Goal: Transaction & Acquisition: Purchase product/service

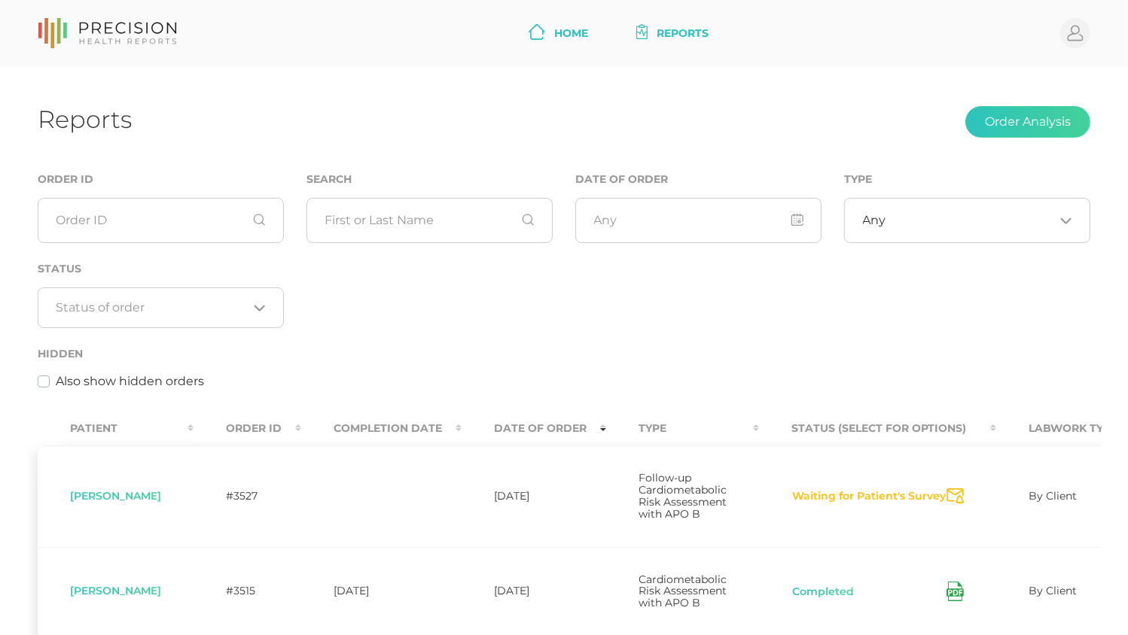
click at [581, 38] on link "Home" at bounding box center [558, 34] width 72 height 28
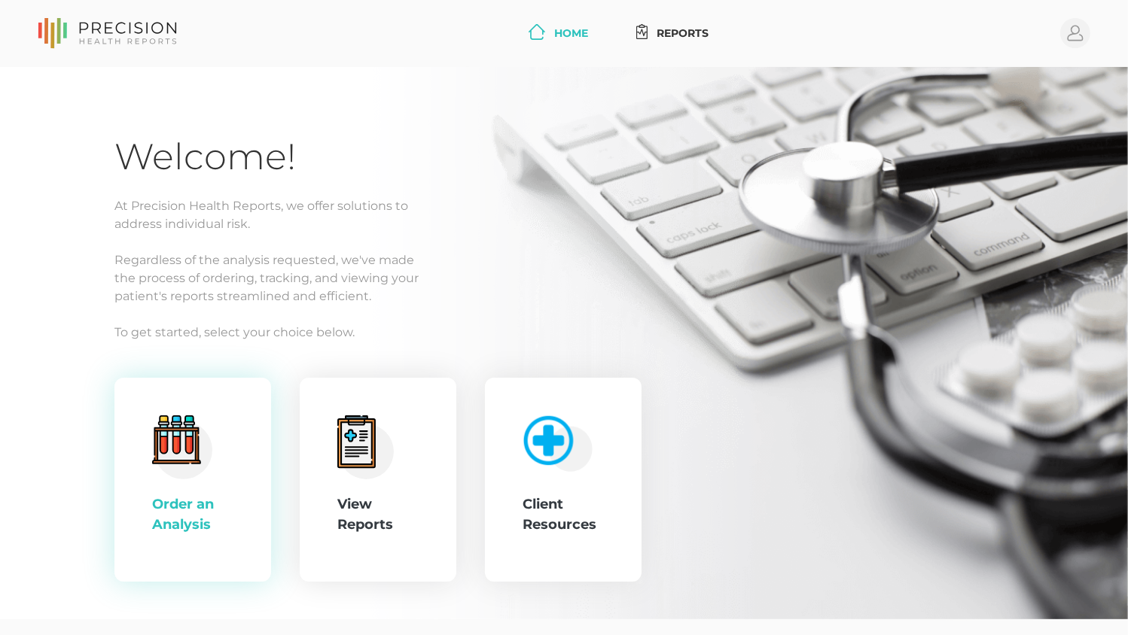
click at [239, 506] on div ".cls-4{fill:#f3f3f3}.cls-5{fill:#e4e4e4}.cls-6{fill:#bbf7ff}.cls-7{fill:#8bf0ff…" at bounding box center [192, 480] width 157 height 205
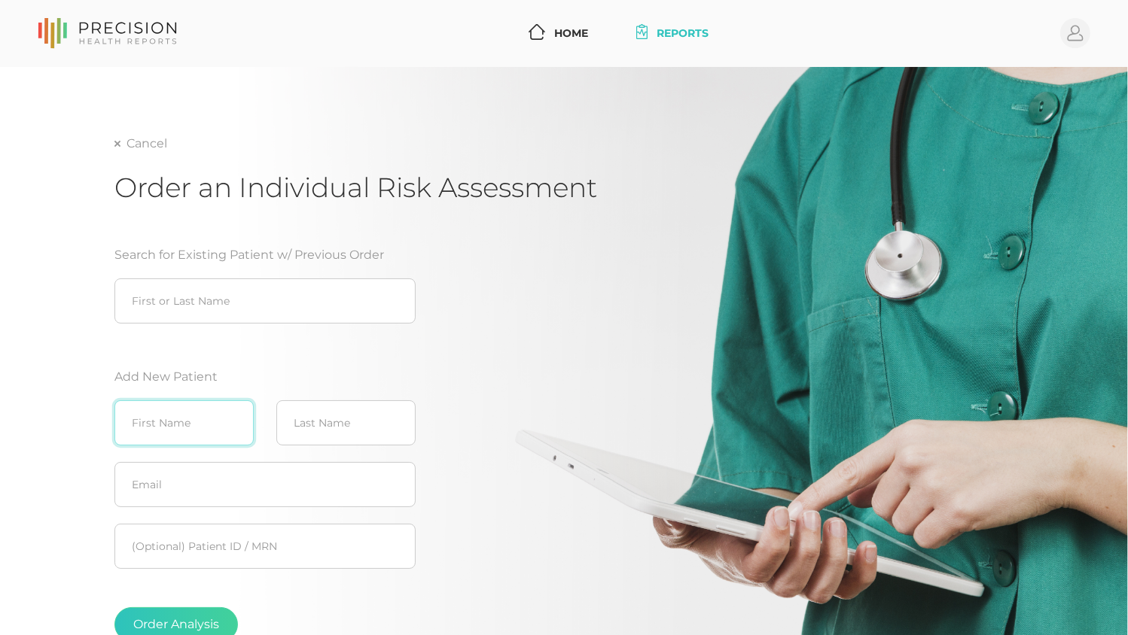
click at [208, 417] on input "text" at bounding box center [183, 423] width 139 height 45
type input "[PERSON_NAME]"
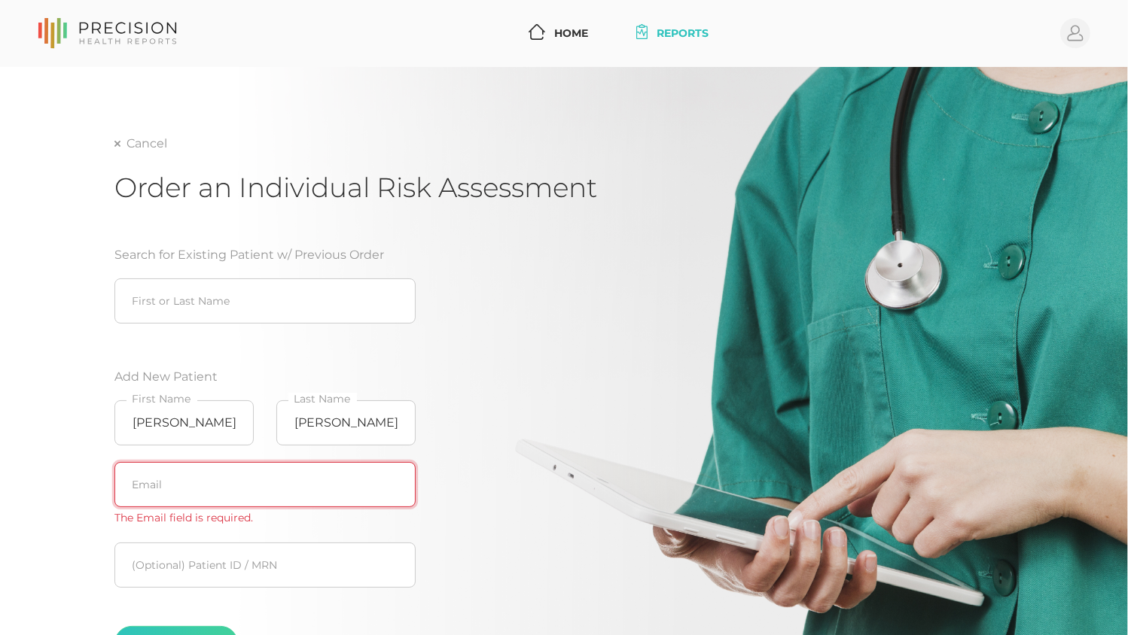
click at [364, 491] on input "text" at bounding box center [264, 484] width 301 height 45
paste input "[EMAIL_ADDRESS][DOMAIN_NAME]"
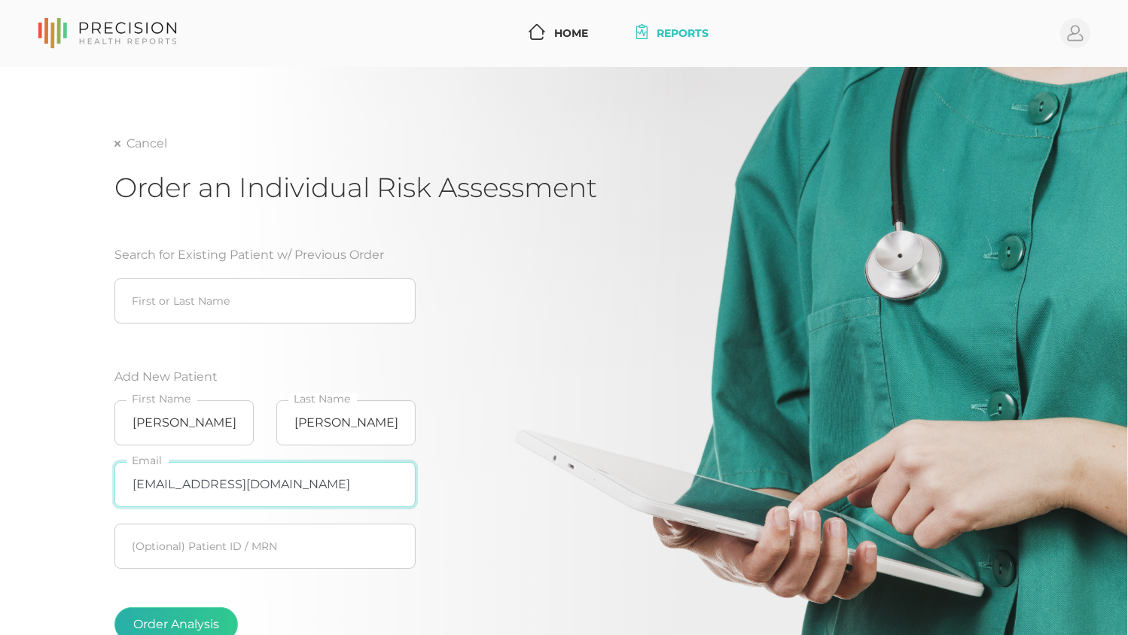
type input "[EMAIL_ADDRESS][DOMAIN_NAME]"
click at [218, 616] on button "Order Analysis" at bounding box center [175, 625] width 123 height 35
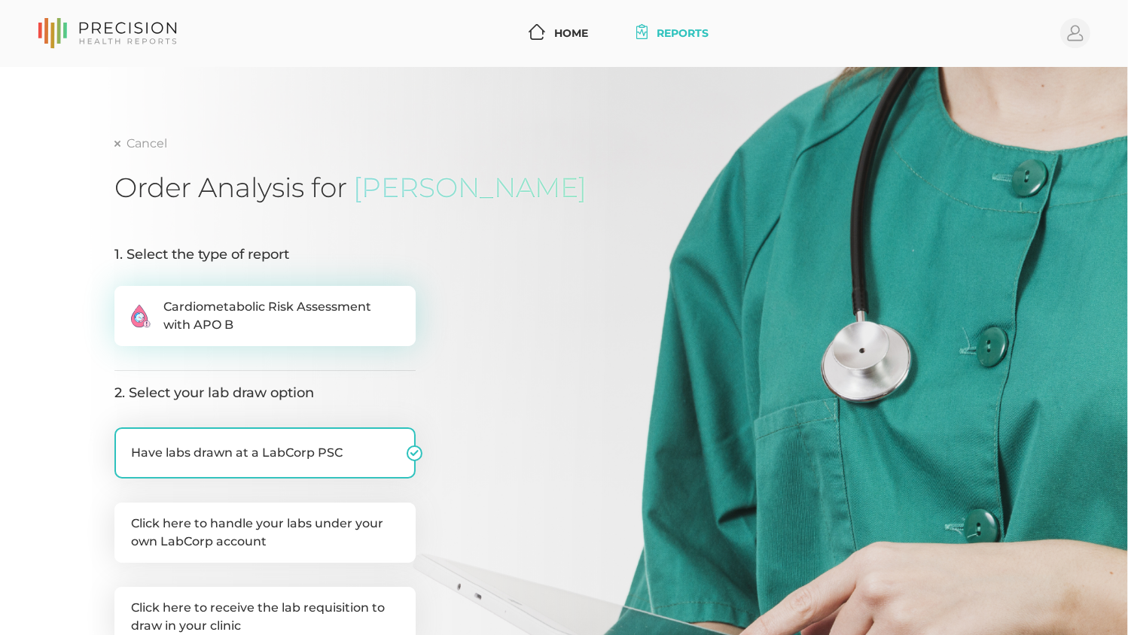
click at [325, 321] on span "Cardiometabolic Risk Assessment with APO B" at bounding box center [281, 316] width 236 height 36
click at [126, 301] on input ".cls-2{fill:#fa759e}.cls-4{fill:#ffd7e5}.cls-8{fill:#3a2c60} Cardiometabolic Ri…" at bounding box center [120, 293] width 12 height 15
radio input "true"
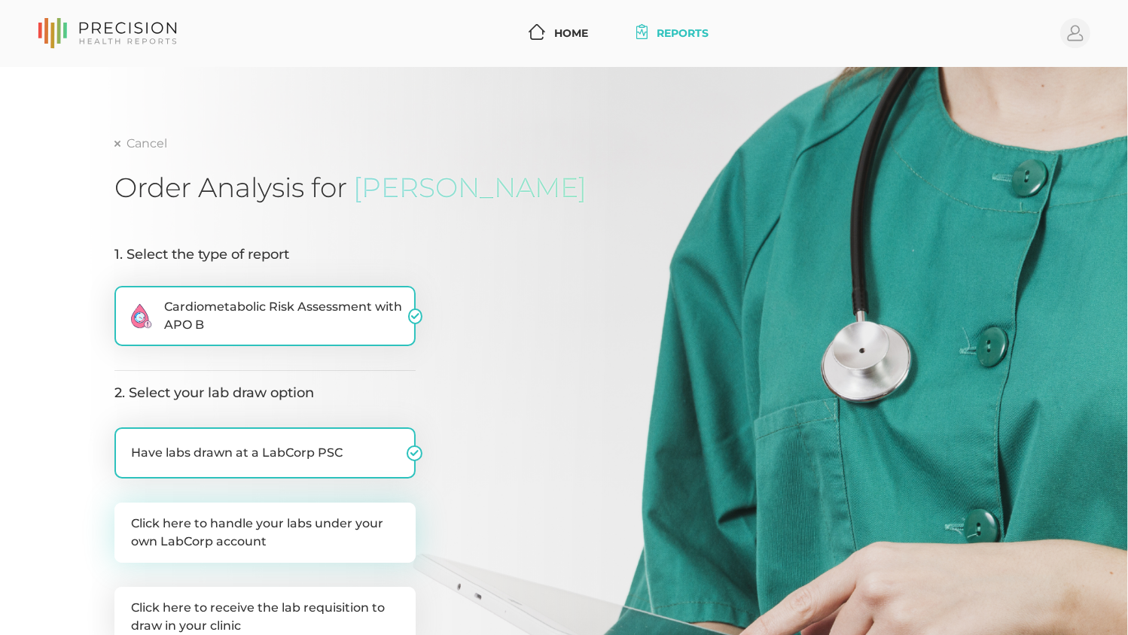
click at [321, 539] on label "Click here to handle your labs under your own LabCorp account" at bounding box center [264, 533] width 301 height 60
click at [126, 518] on input "Click here to handle your labs under your own LabCorp account" at bounding box center [120, 510] width 12 height 15
checkbox input "true"
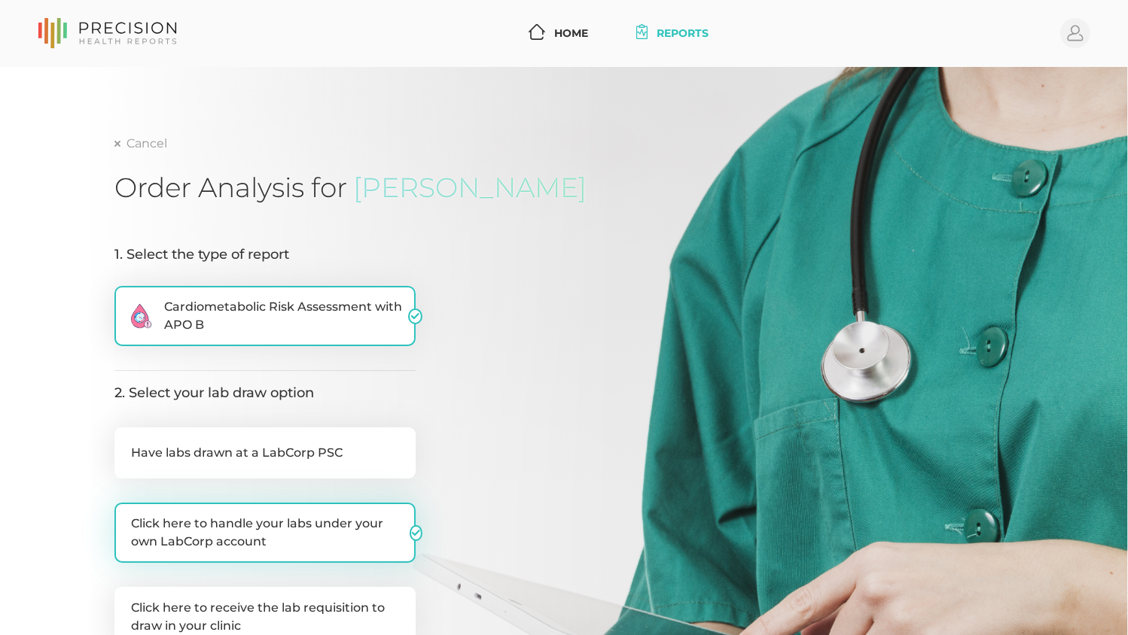
checkbox input "false"
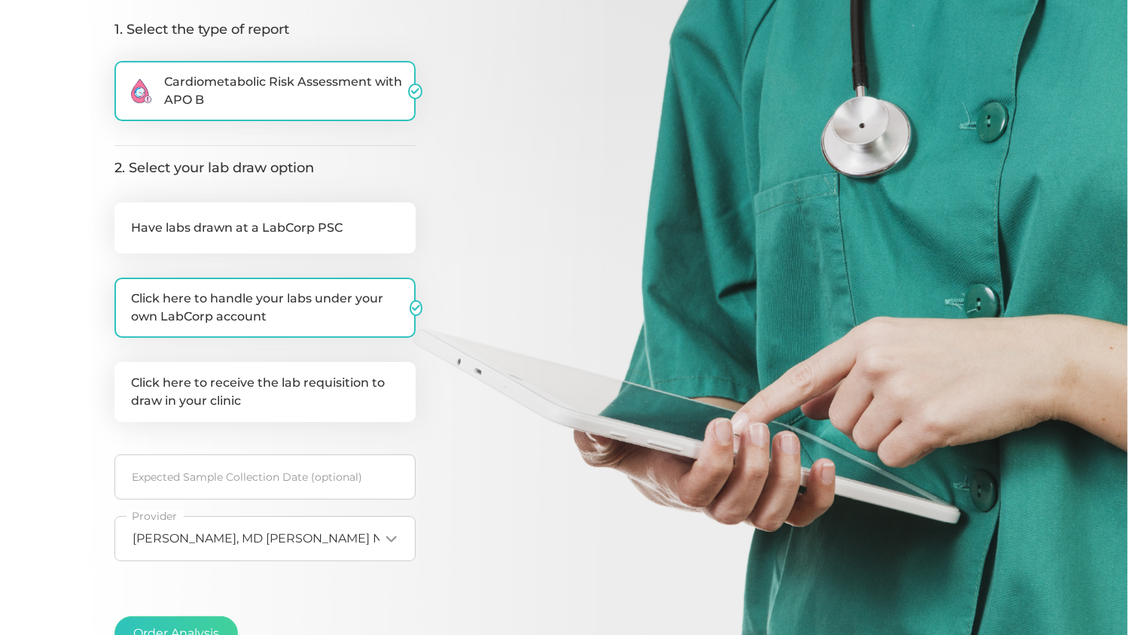
click at [258, 538] on span "[PERSON_NAME], MD [PERSON_NAME] NPI35013330" at bounding box center [291, 539] width 317 height 15
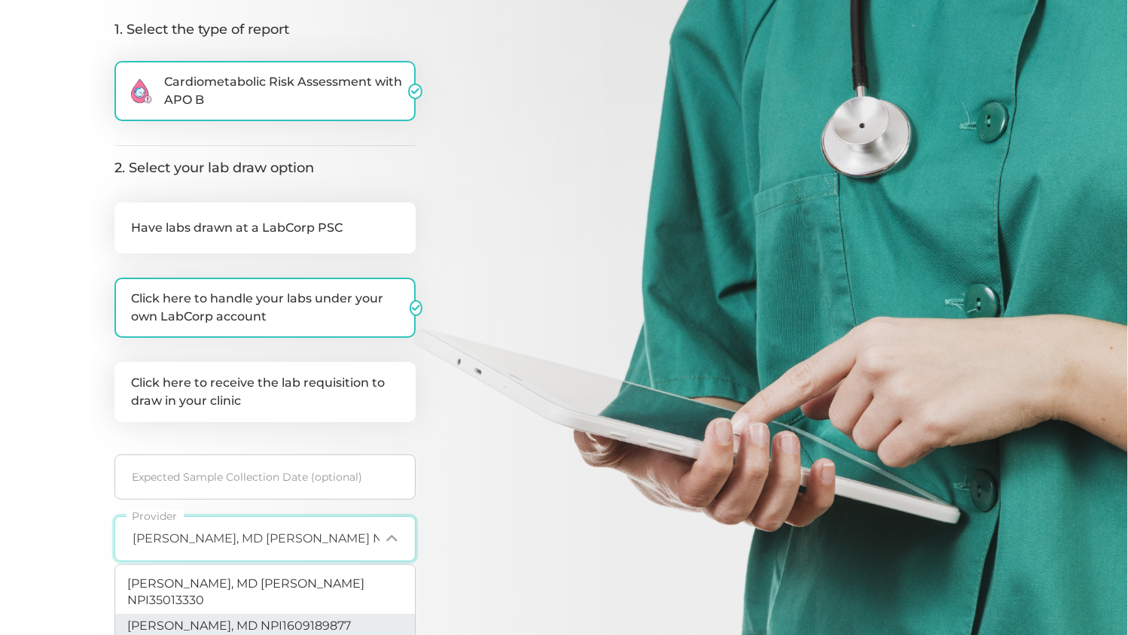
click at [181, 619] on span "[PERSON_NAME], MD NPI1609189877" at bounding box center [239, 626] width 224 height 14
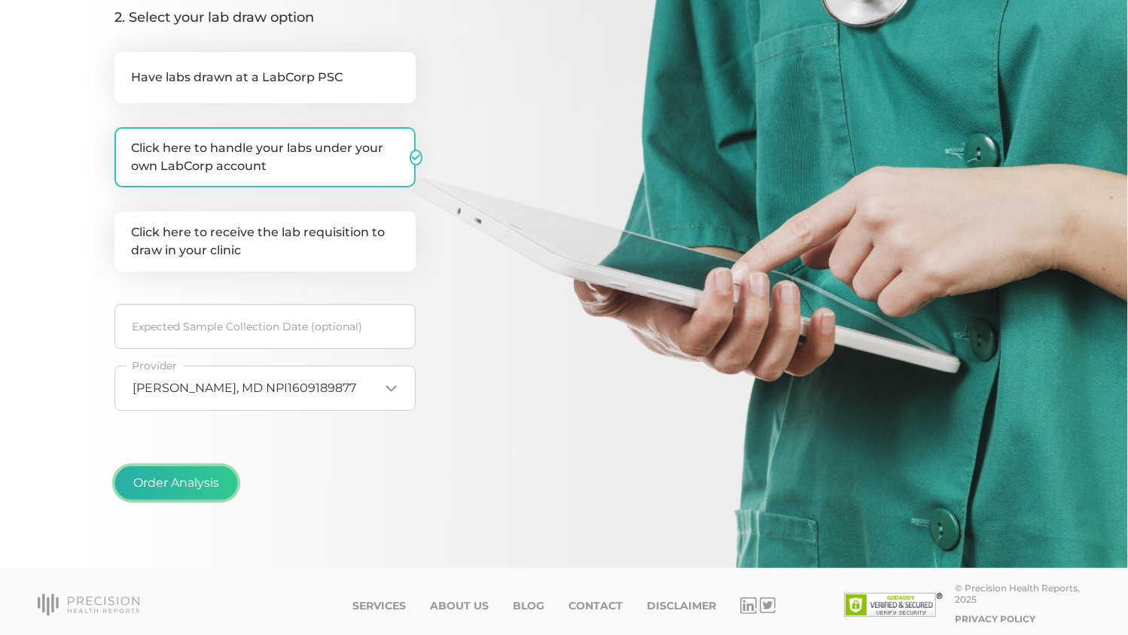
click at [202, 473] on button "Order Analysis" at bounding box center [175, 483] width 123 height 35
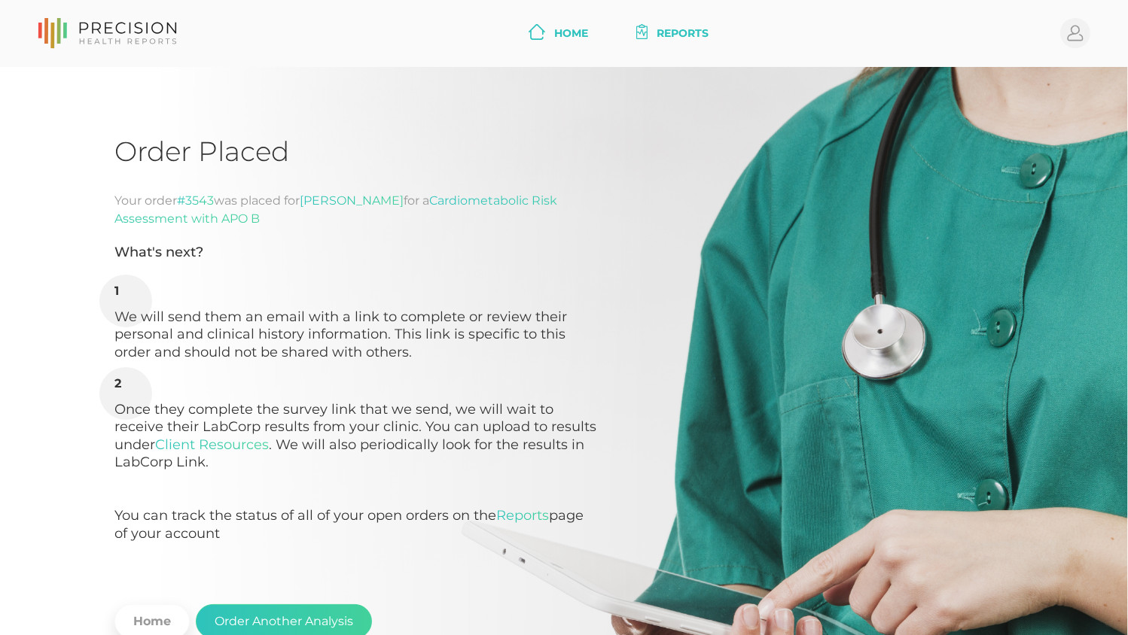
click at [583, 41] on link "Home" at bounding box center [558, 34] width 72 height 28
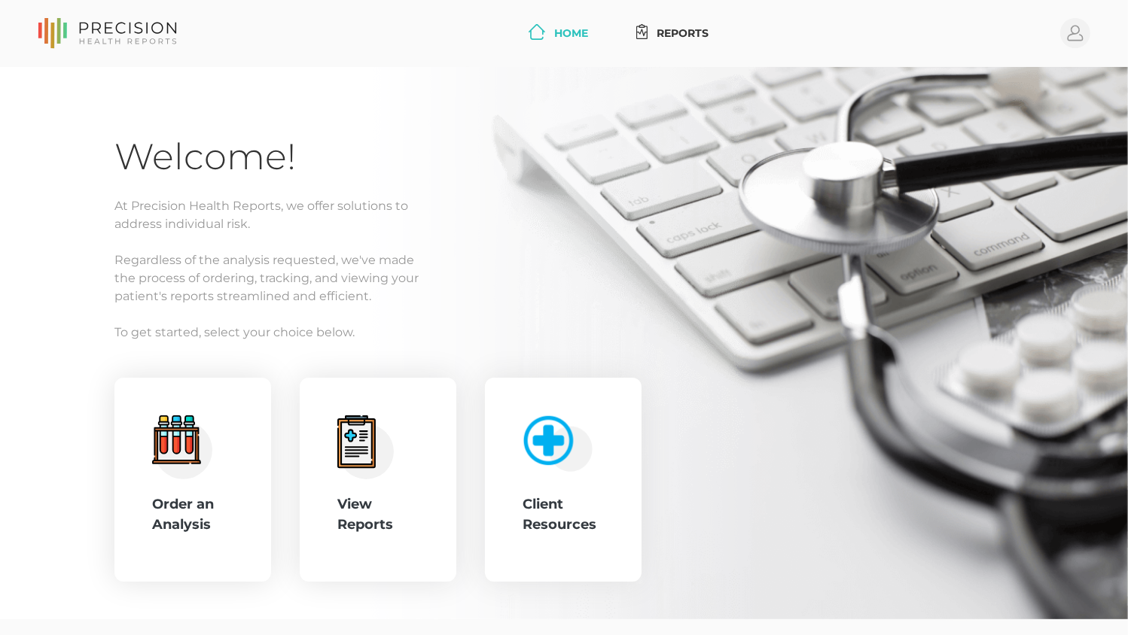
click at [586, 39] on link "Home" at bounding box center [558, 34] width 72 height 28
click at [360, 373] on div "Welcome! At Precision Health Reports, we offer solutions to address individual …" at bounding box center [563, 359] width 899 height 448
click at [370, 425] on icon at bounding box center [356, 443] width 31 height 42
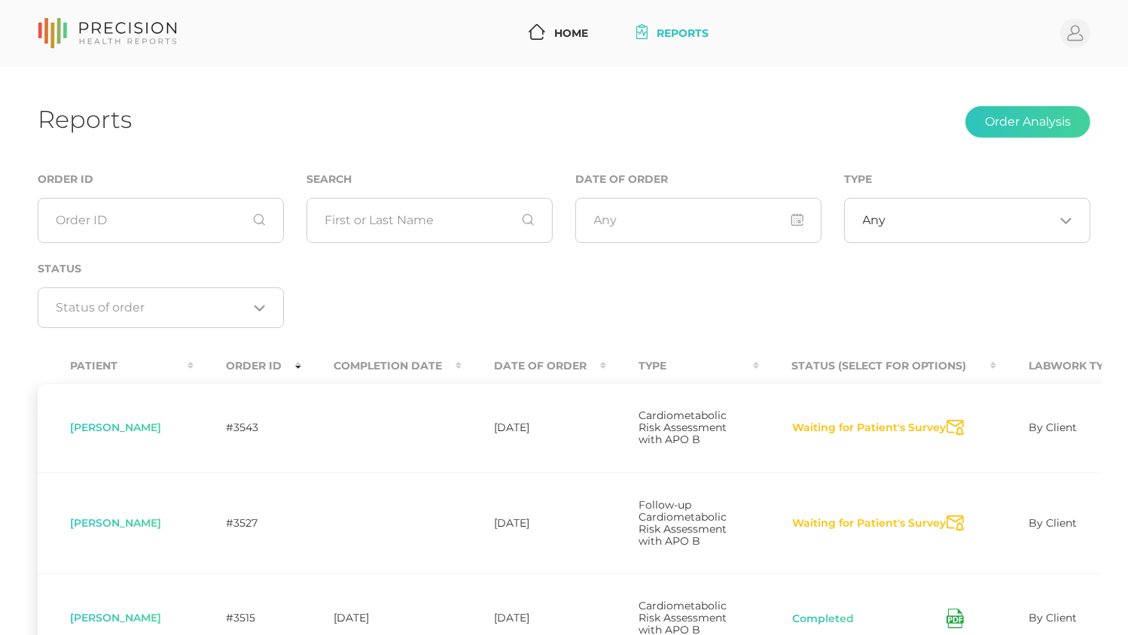
click at [564, 367] on th "Date Of Order" at bounding box center [534, 366] width 145 height 34
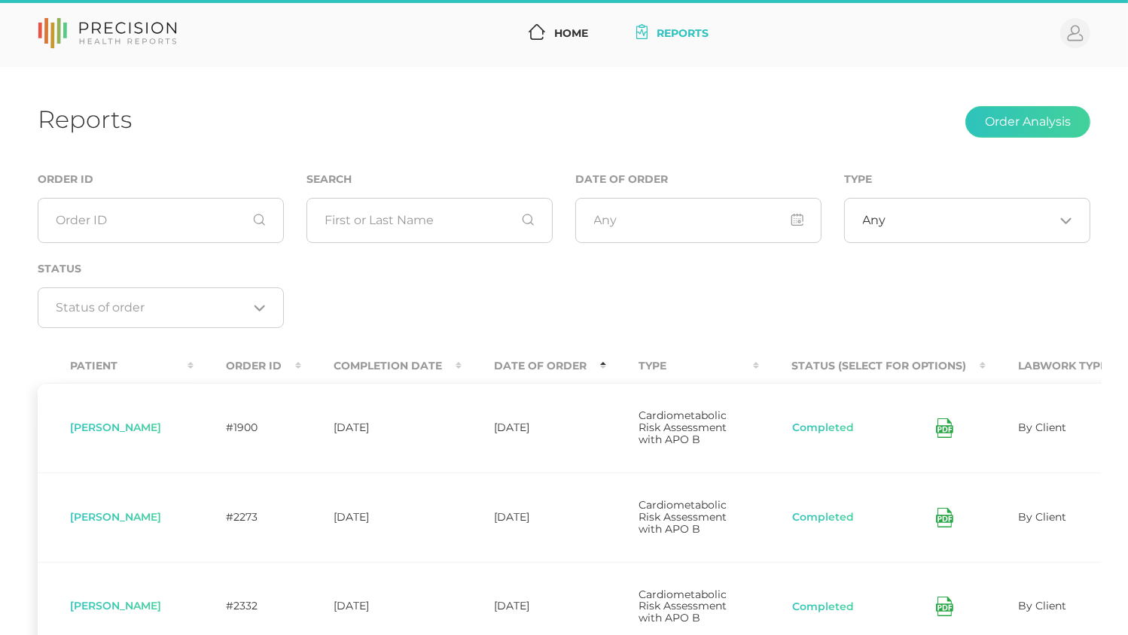
click at [564, 367] on th "Date Of Order" at bounding box center [534, 366] width 145 height 34
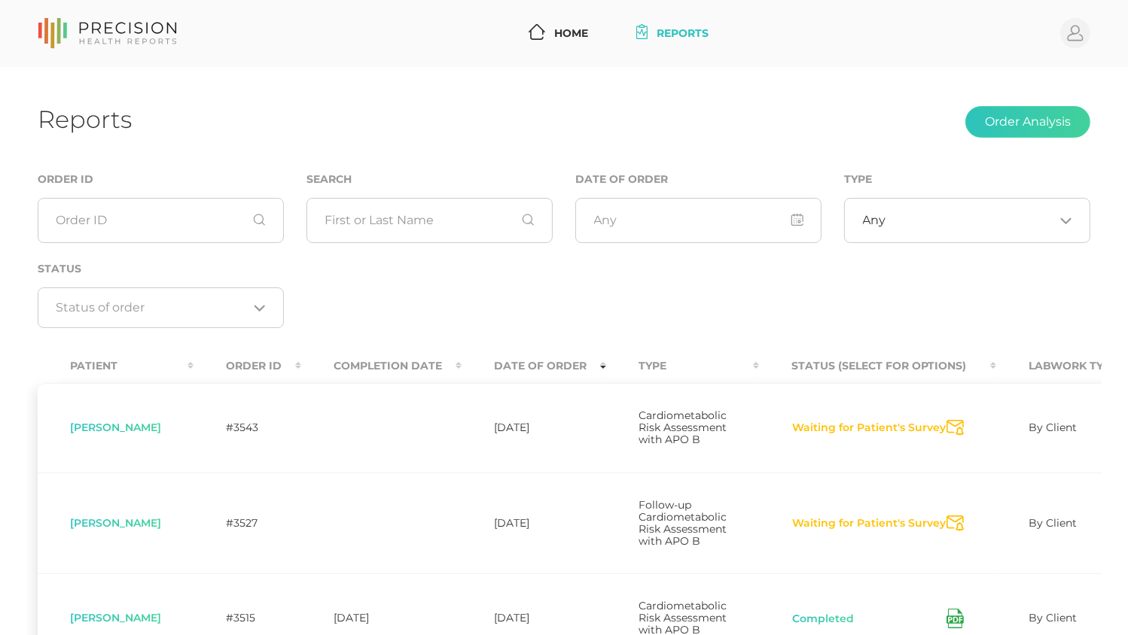
click at [958, 434] on icon "Send Notification" at bounding box center [954, 428] width 17 height 16
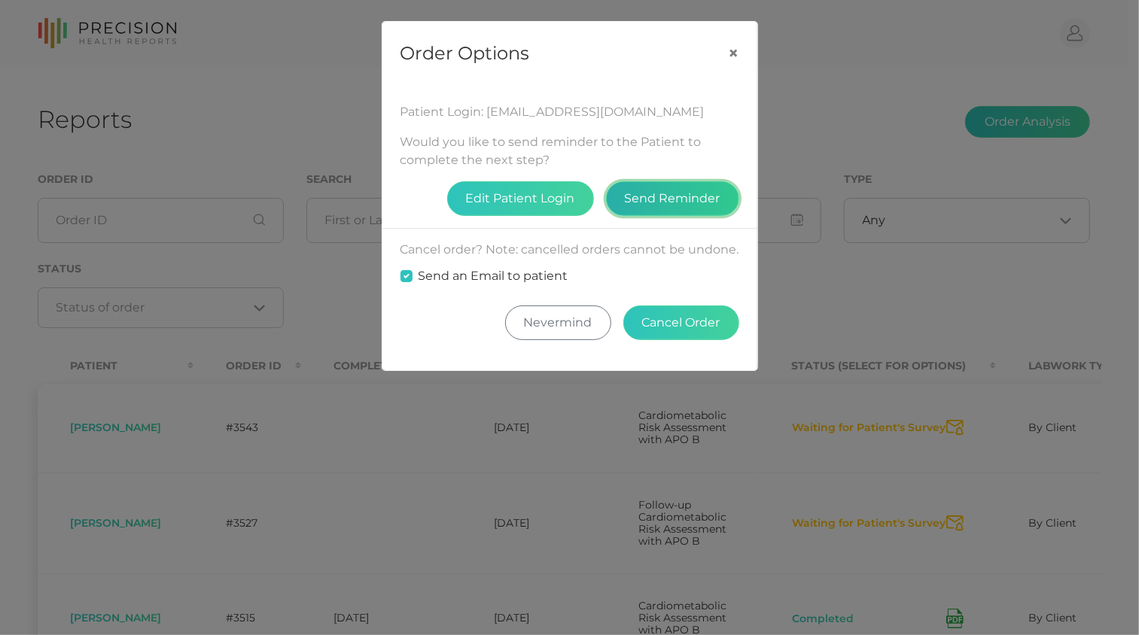
click at [684, 206] on button "Send Reminder" at bounding box center [672, 198] width 133 height 35
